Goal: Book appointment/travel/reservation

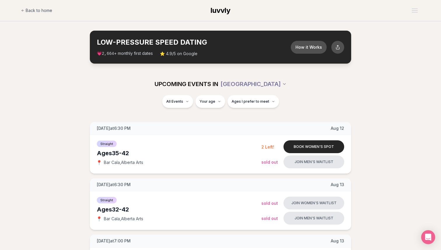
drag, startPoint x: 89, startPoint y: 183, endPoint x: 81, endPoint y: 184, distance: 8.2
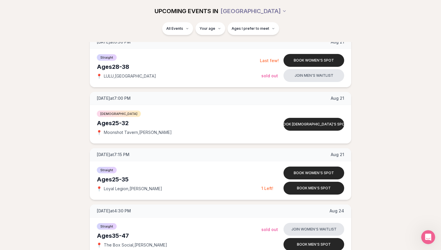
scroll to position [653, 0]
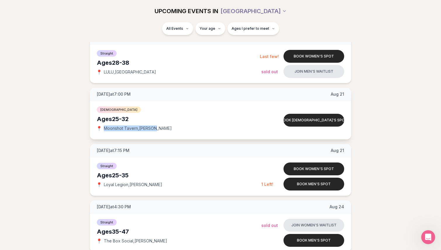
drag, startPoint x: 163, startPoint y: 127, endPoint x: 105, endPoint y: 129, distance: 58.3
click at [105, 129] on div "📍 Moonshot Tavern , [PERSON_NAME]" at bounding box center [179, 128] width 164 height 6
copy span "Moonshot Tavern , [PERSON_NAME]"
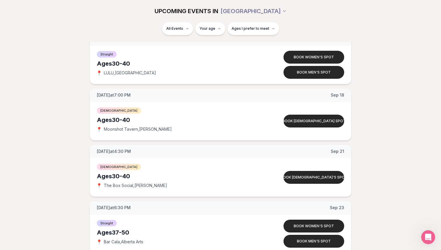
scroll to position [2343, 0]
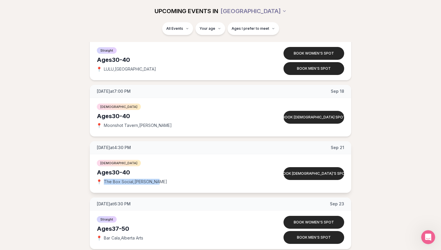
drag, startPoint x: 161, startPoint y: 184, endPoint x: 105, endPoint y: 181, distance: 56.3
click at [105, 181] on div "📍 The Box Social , [PERSON_NAME]" at bounding box center [179, 182] width 164 height 6
copy span "The Box Social , [PERSON_NAME]"
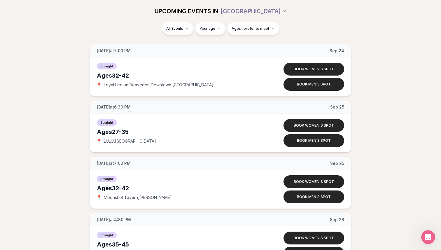
scroll to position [2716, 0]
